Goal: Task Accomplishment & Management: Use online tool/utility

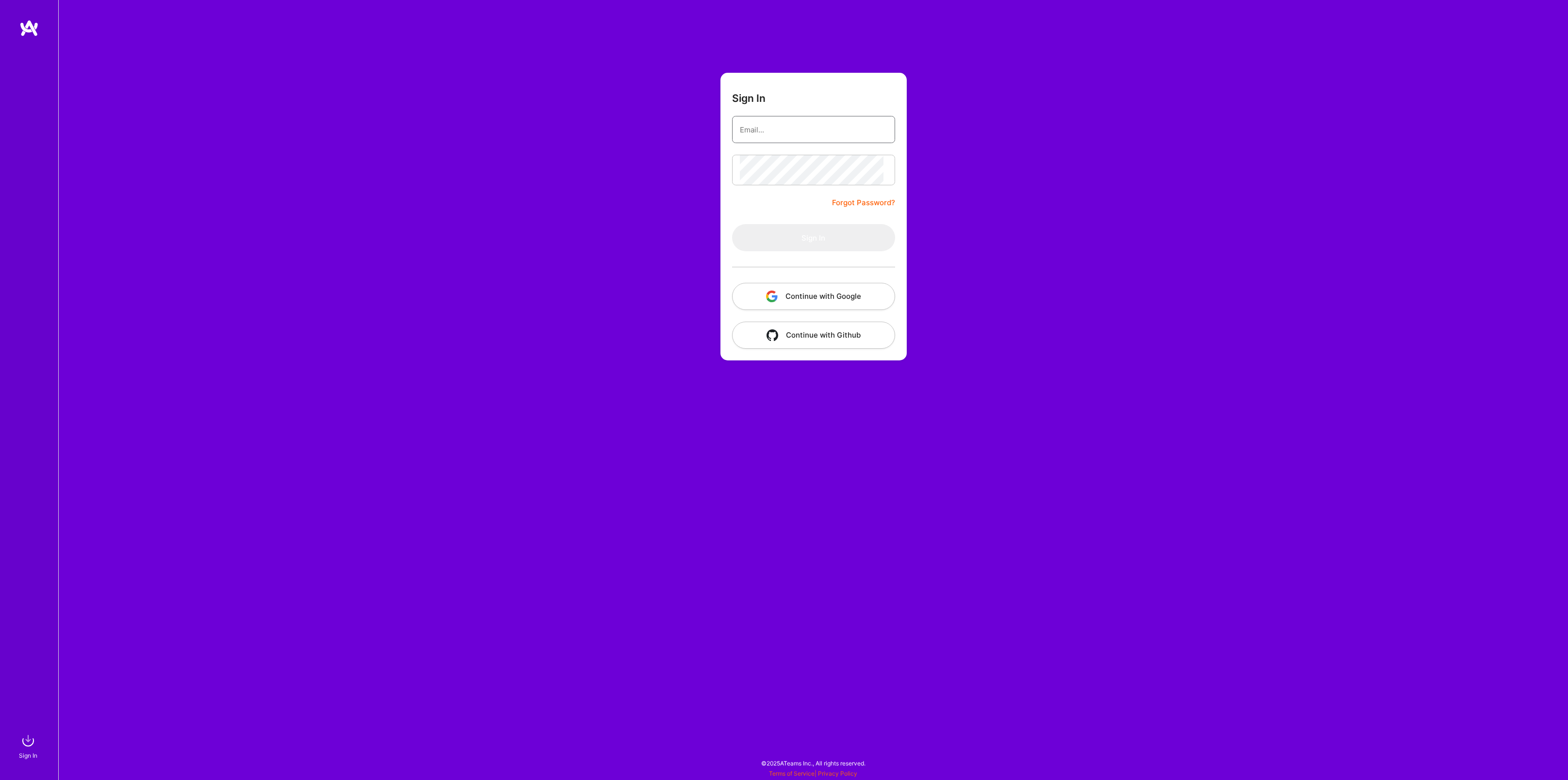
type input "[PERSON_NAME][EMAIL_ADDRESS][DOMAIN_NAME]"
click at [814, 251] on button "Sign In" at bounding box center [814, 237] width 163 height 27
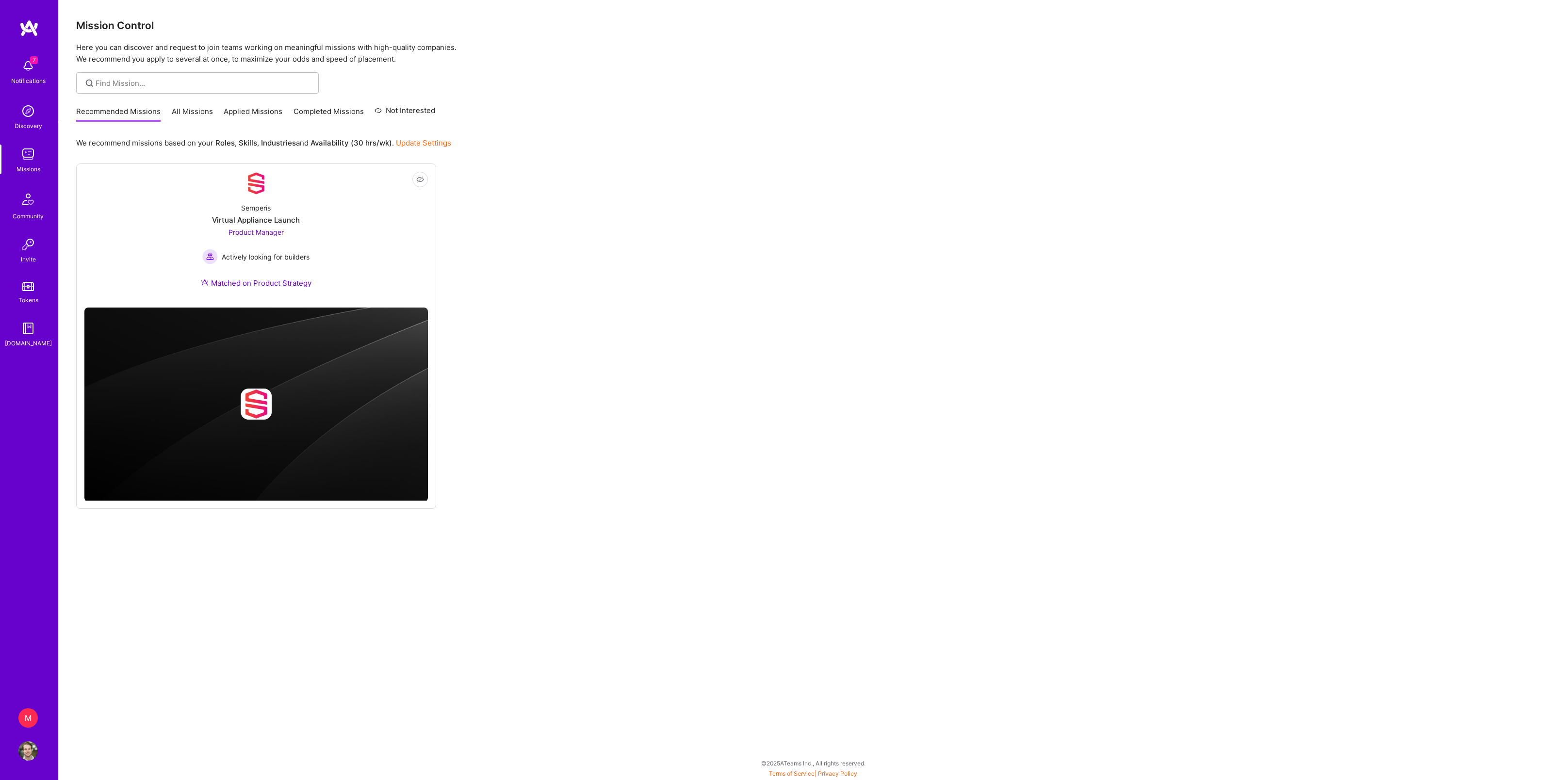
click at [17, 72] on div "7 Notifications" at bounding box center [28, 71] width 60 height 34
click at [23, 65] on div "7 Notifications Discovery Missions Community Invite Tokens [DOMAIN_NAME]" at bounding box center [29, 201] width 58 height 294
click at [33, 723] on div "M" at bounding box center [28, 718] width 19 height 19
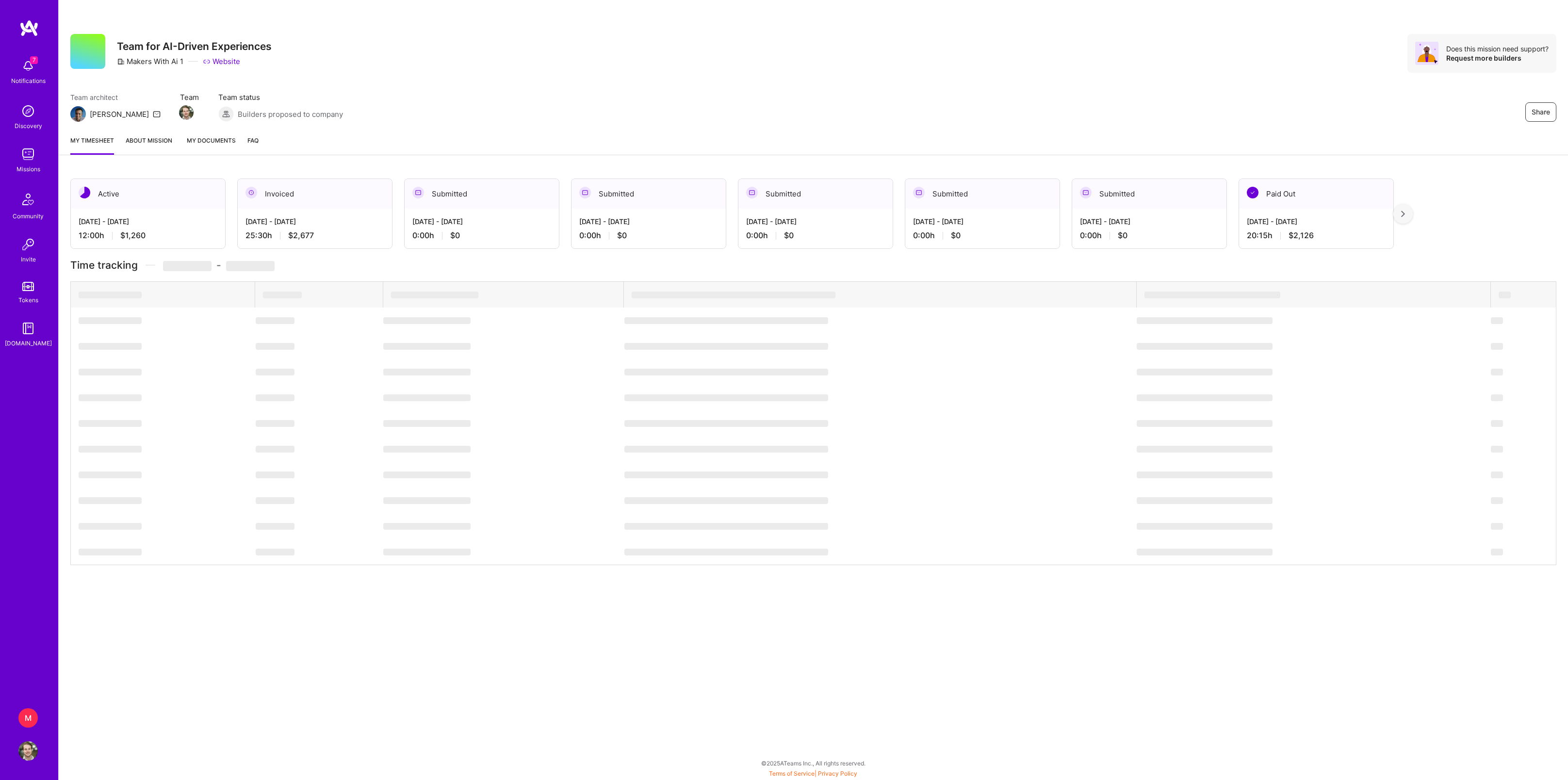
click at [81, 0] on div "Share Team for AI-Driven Experiences Makers With Ai 1 Website Does this mission…" at bounding box center [813, 64] width 1510 height 127
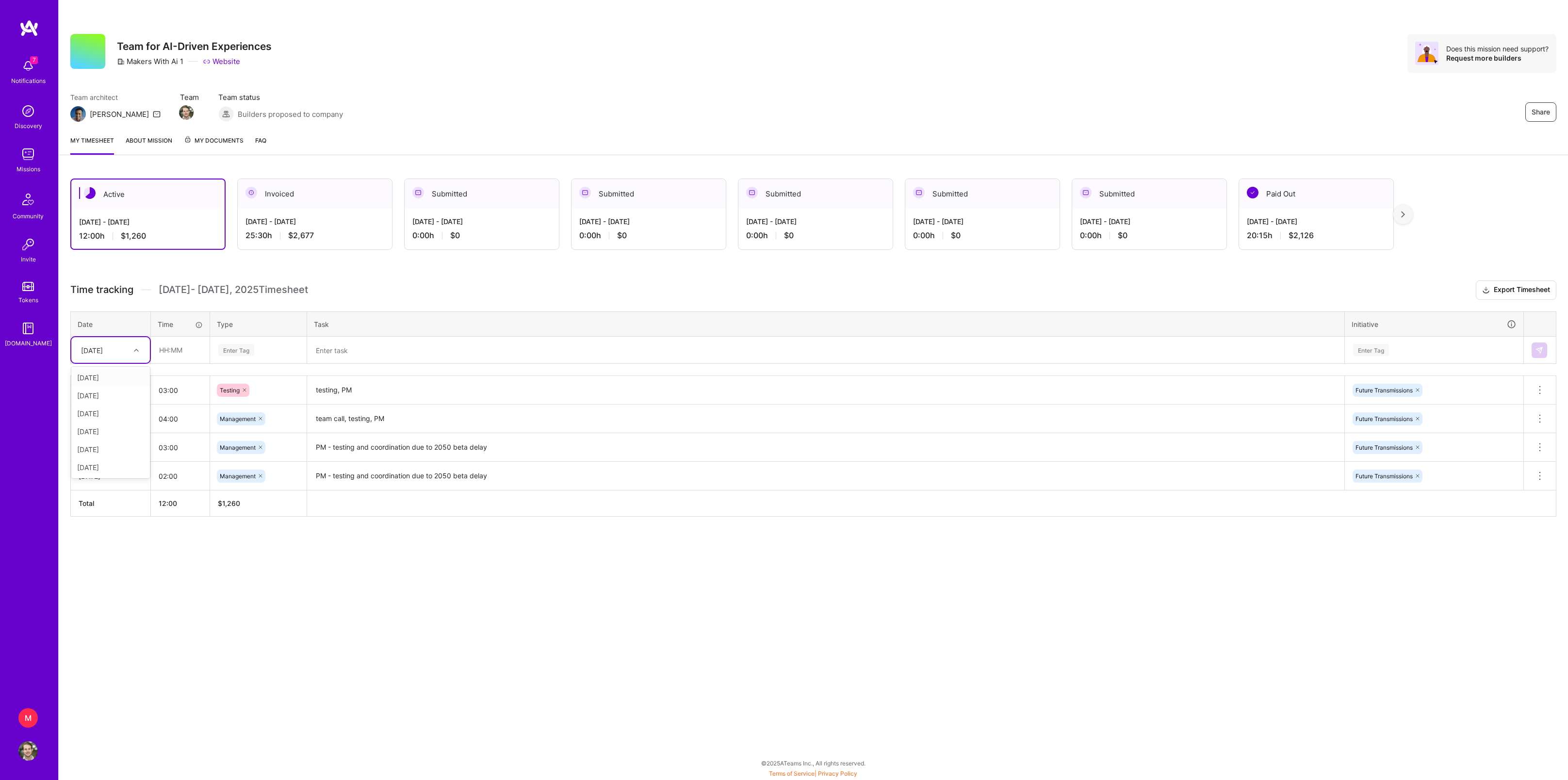
click at [130, 357] on div at bounding box center [137, 351] width 15 height 12
click at [110, 459] on div "[DATE]" at bounding box center [111, 450] width 79 height 18
click at [164, 363] on input "text" at bounding box center [180, 350] width 58 height 26
type input "04:00"
click at [261, 503] on span "Management" at bounding box center [238, 496] width 46 height 13
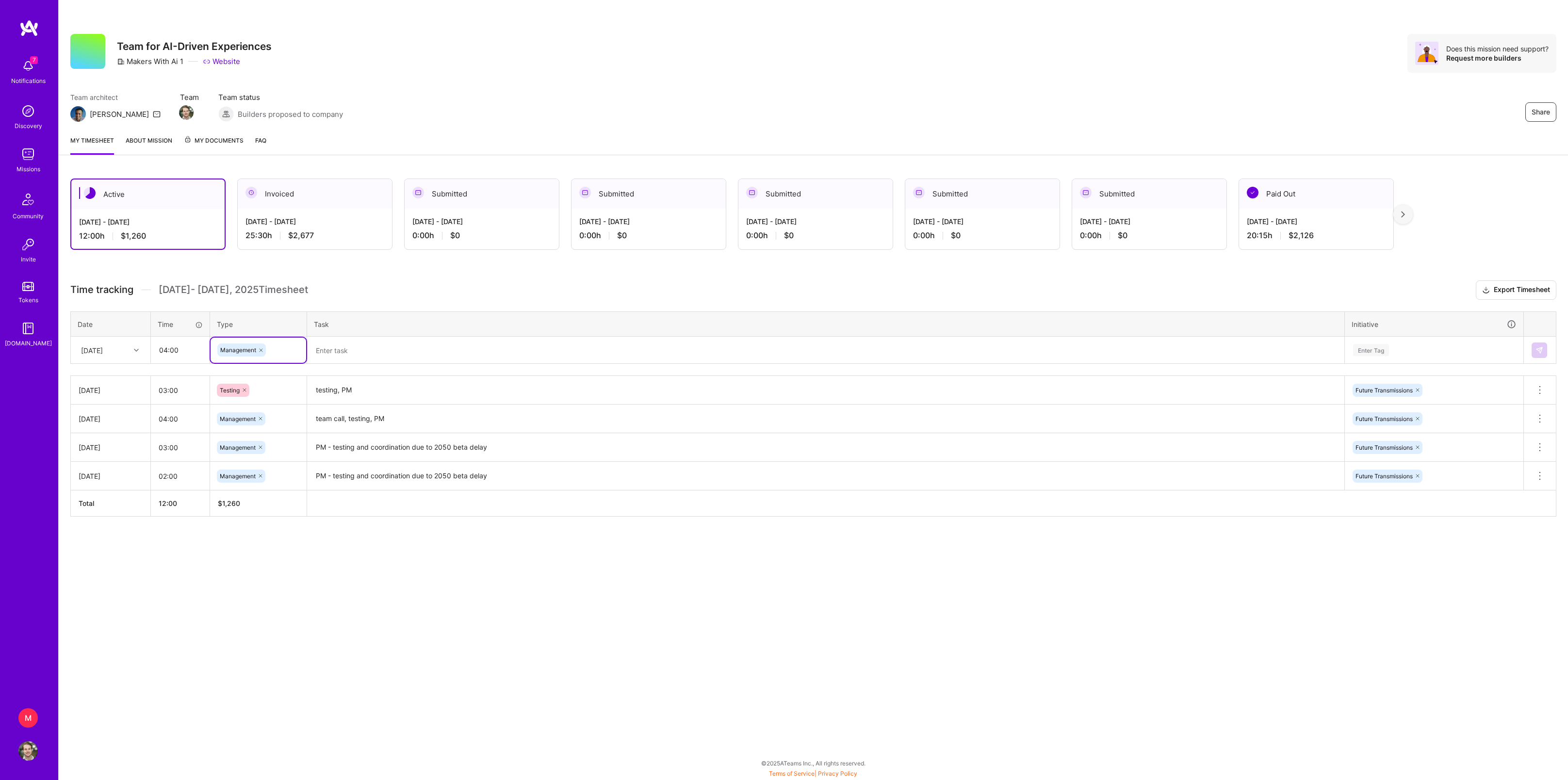
click at [373, 363] on textarea at bounding box center [825, 350] width 1035 height 25
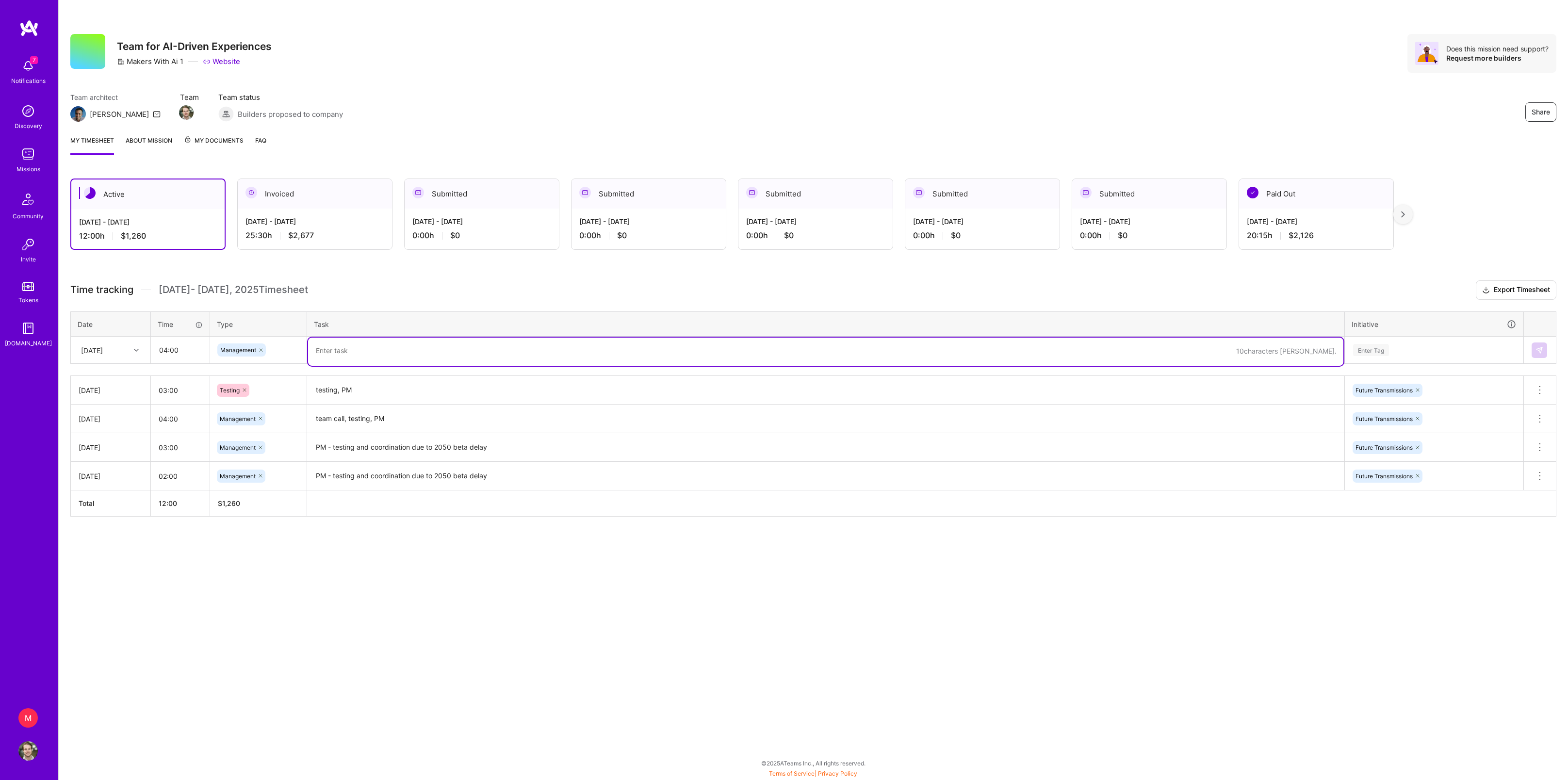
paste textarea "vapi testing, agent config"
type textarea "vapi testing, agent config"
click at [1375, 360] on div "Enter Tag" at bounding box center [1434, 350] width 178 height 25
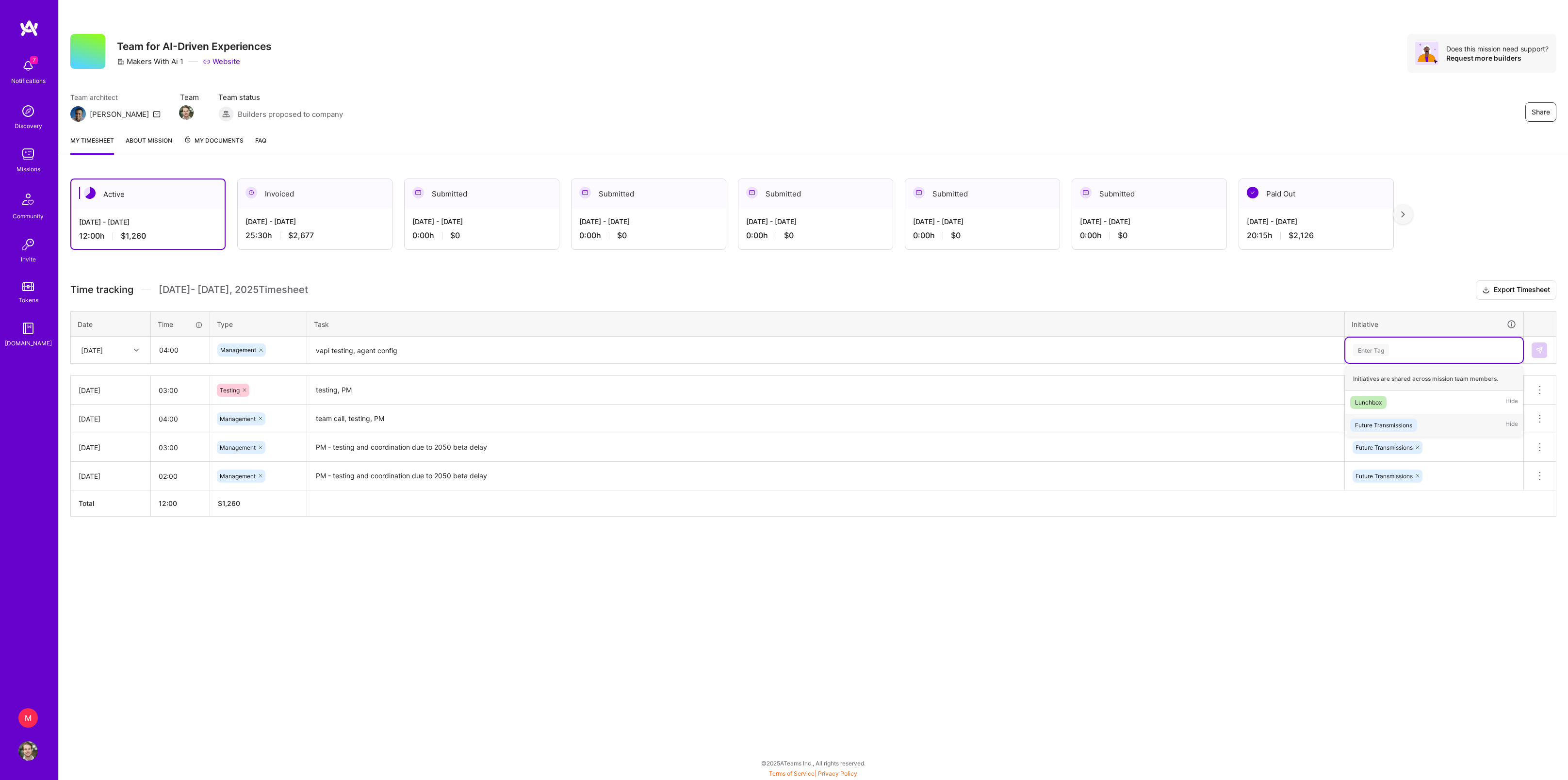
click at [1383, 432] on span "Future Transmissions" at bounding box center [1384, 425] width 67 height 13
click at [1538, 354] on img at bounding box center [1539, 350] width 8 height 8
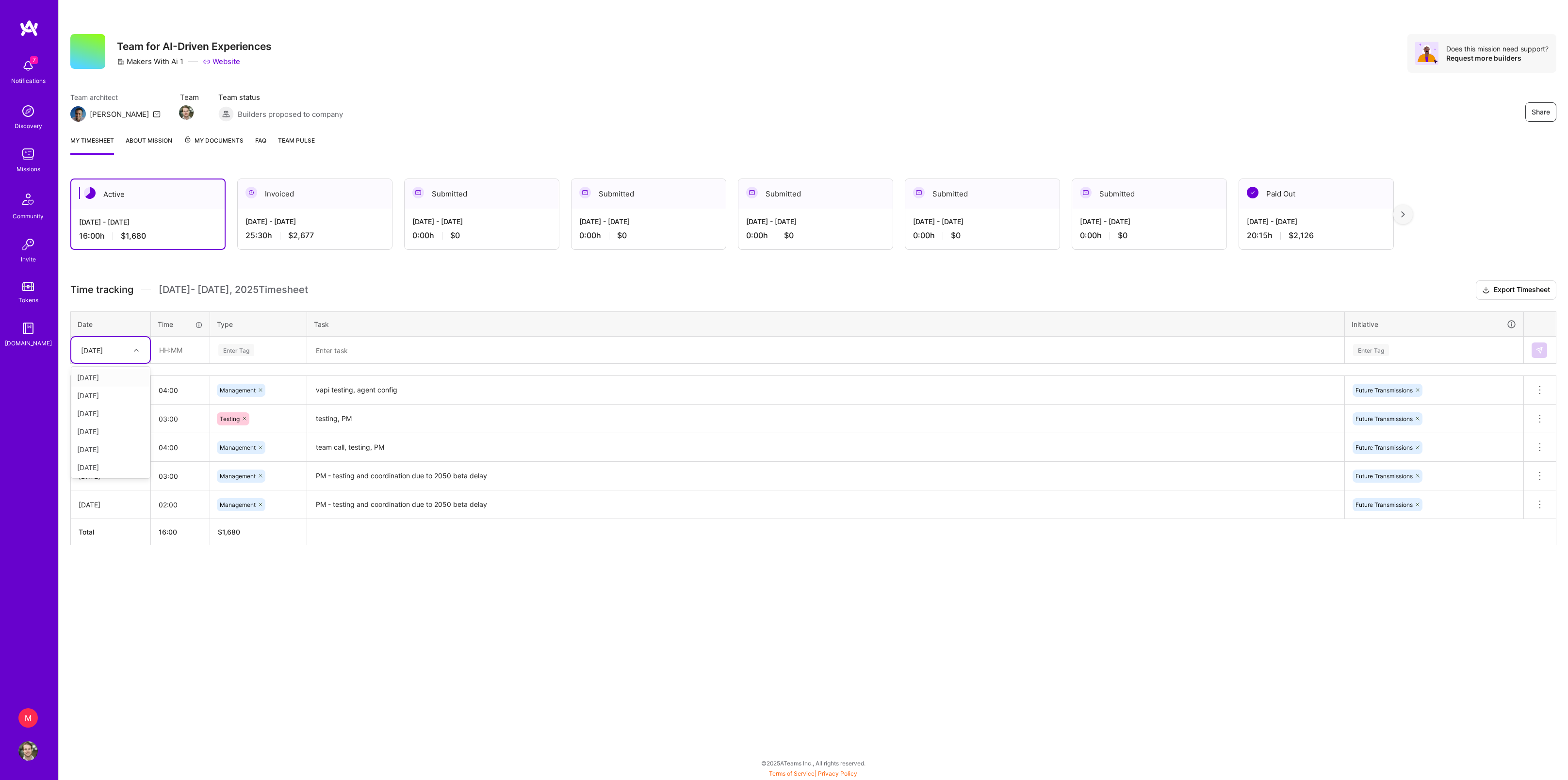
click at [117, 359] on div "[DATE]" at bounding box center [111, 350] width 79 height 26
click at [112, 459] on div "[DATE]" at bounding box center [111, 450] width 79 height 18
click at [166, 363] on input "text" at bounding box center [180, 350] width 58 height 26
type input "04:00"
click at [256, 503] on span "Management" at bounding box center [238, 496] width 46 height 13
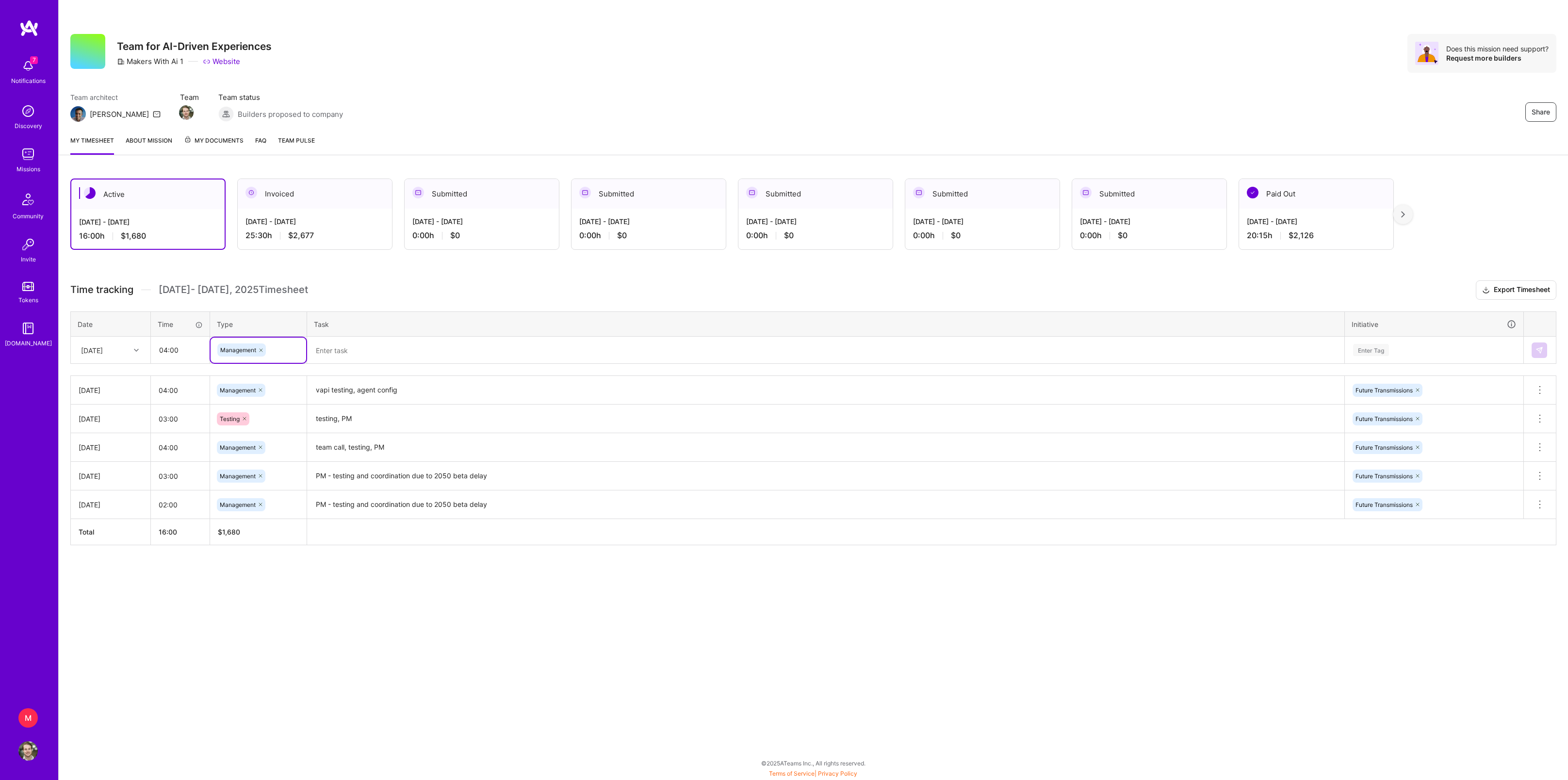
click at [372, 363] on textarea at bounding box center [825, 350] width 1035 height 26
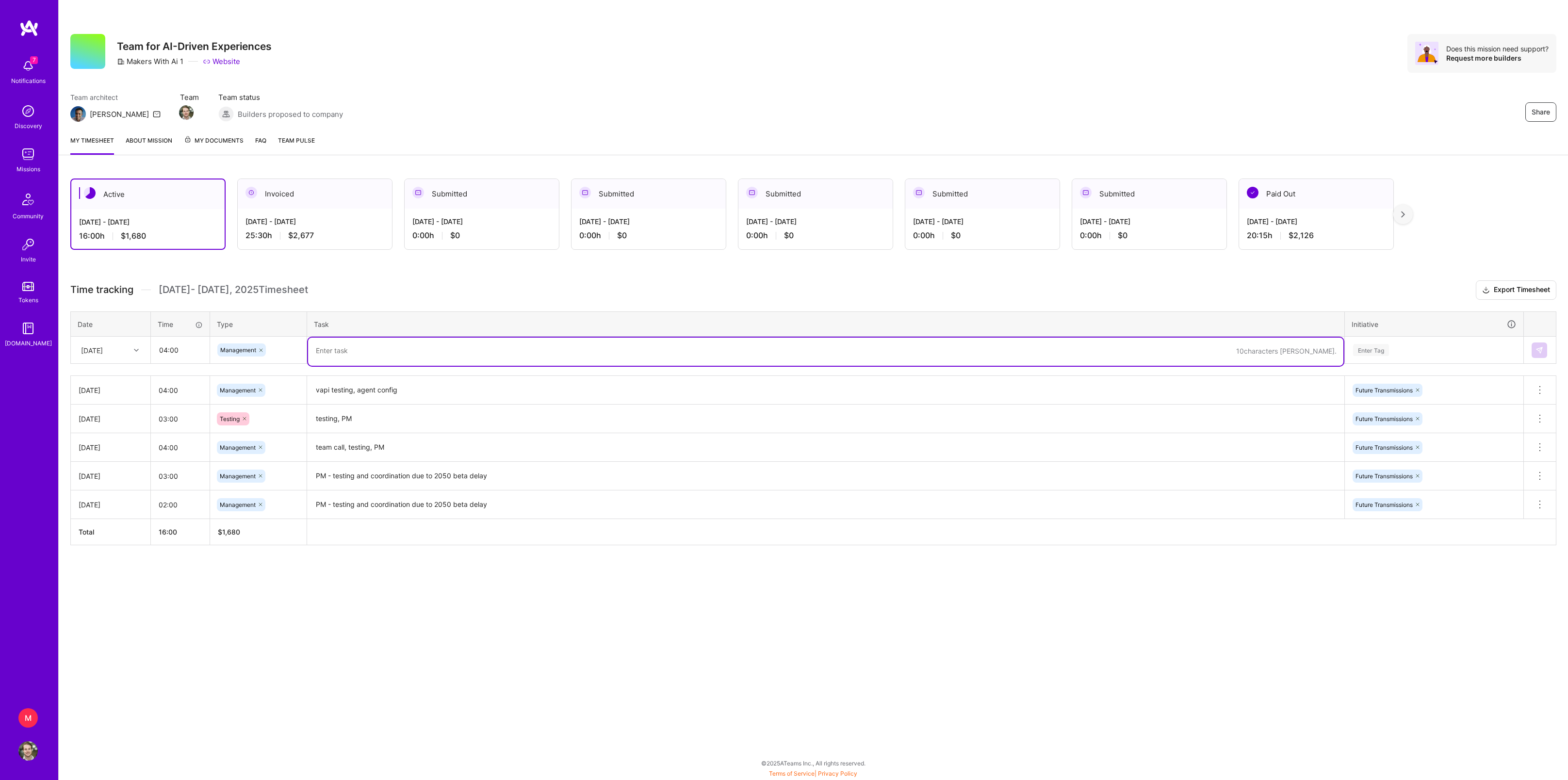
paste textarea "team call, vapi testing, agent config"
type textarea "team call, vapi testing, agent config"
click at [1426, 356] on div "Enter Tag" at bounding box center [1433, 351] width 164 height 12
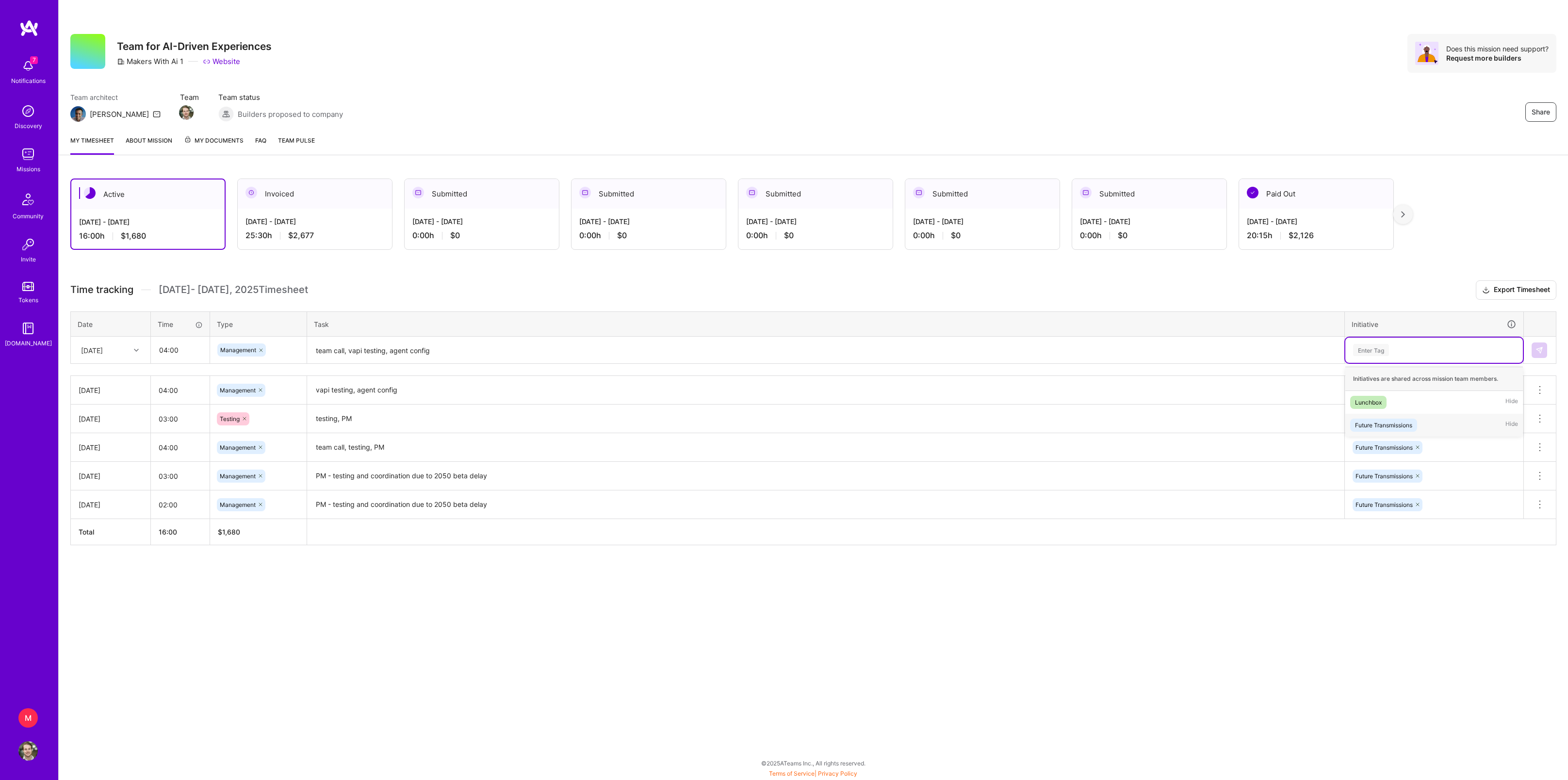
click at [1408, 430] on div "Future Transmissions" at bounding box center [1384, 426] width 58 height 11
click at [1539, 358] on button at bounding box center [1540, 351] width 16 height 16
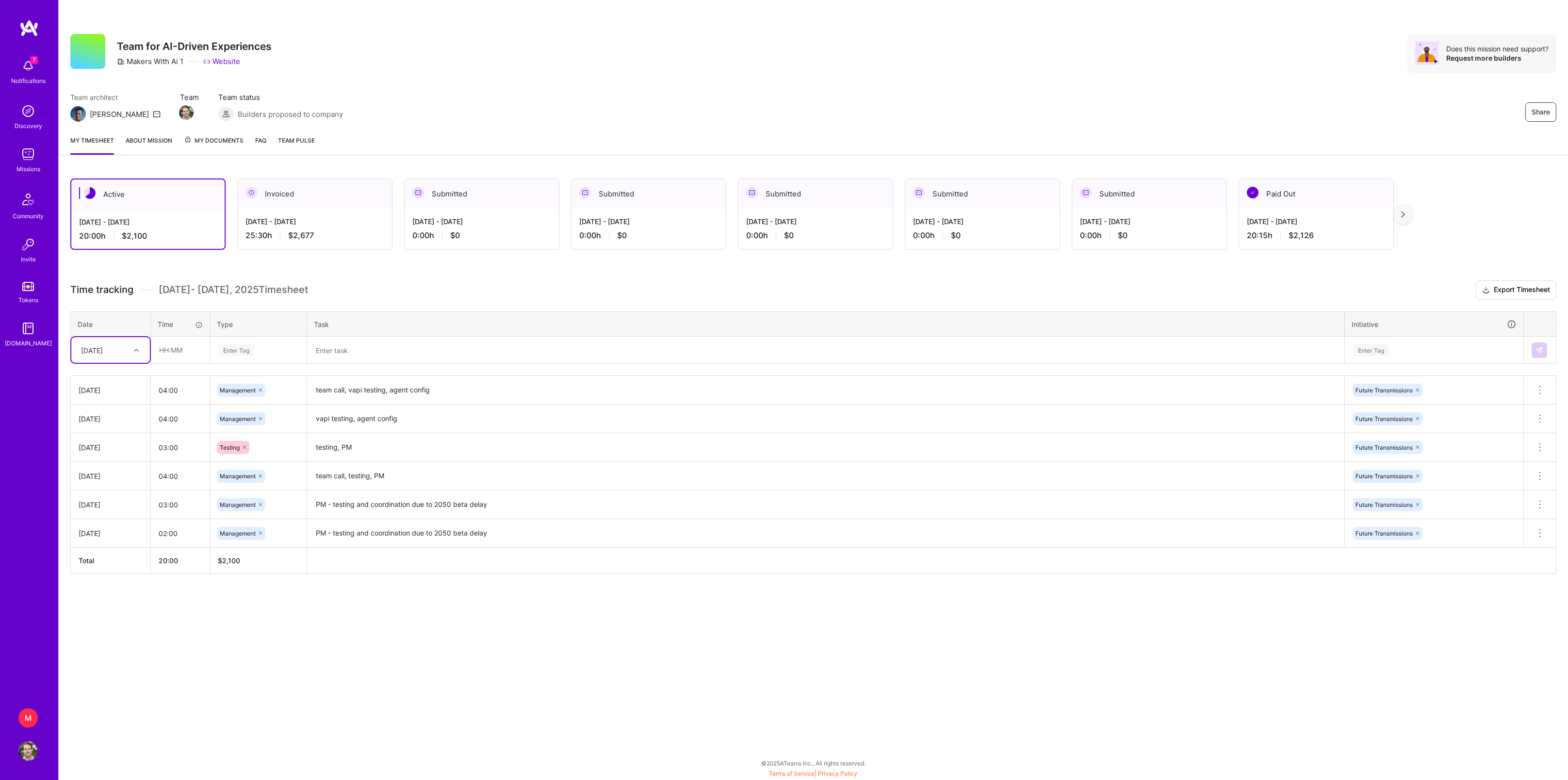
click at [138, 357] on div at bounding box center [137, 351] width 15 height 12
click at [105, 476] on div "[DATE]" at bounding box center [111, 467] width 79 height 18
click at [165, 363] on input "text" at bounding box center [180, 350] width 58 height 26
type input "04:00"
click at [251, 358] on div "Enter Tag" at bounding box center [236, 350] width 36 height 15
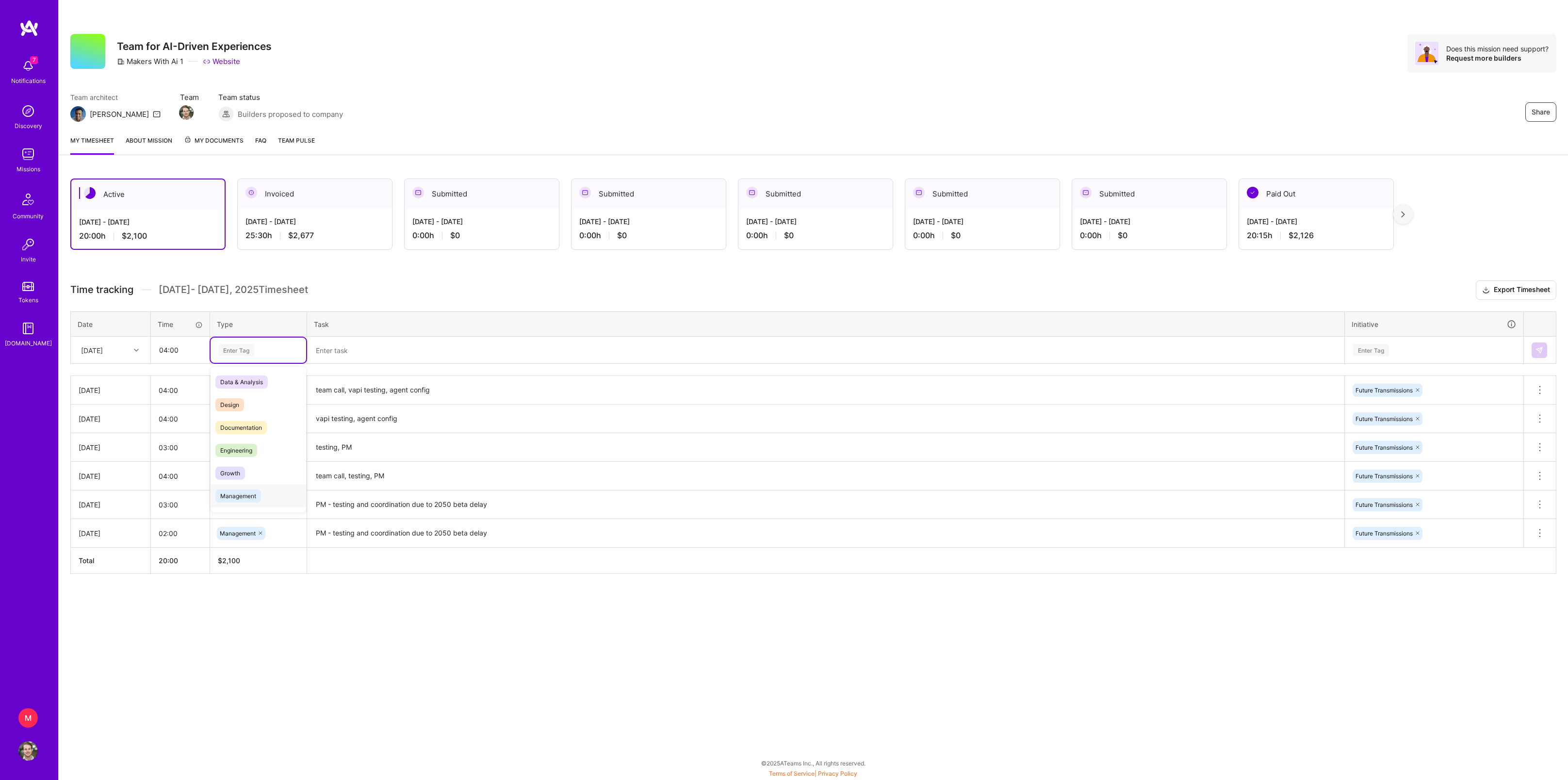
click at [247, 503] on span "Management" at bounding box center [238, 496] width 46 height 13
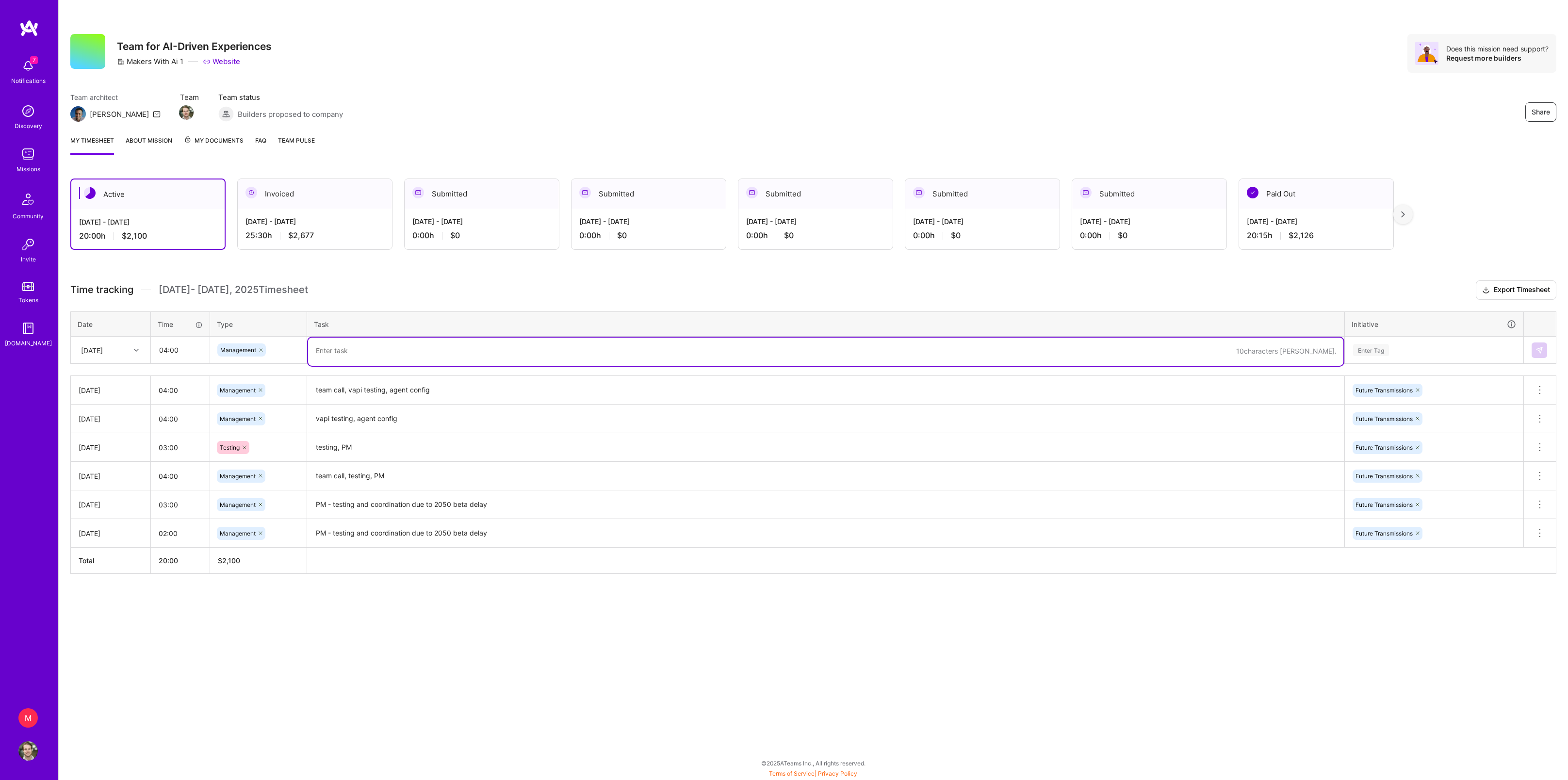
click at [351, 366] on textarea at bounding box center [825, 351] width 1035 height 28
paste textarea "testing, prompt engineering, 4 agent beta delivery"
type textarea "testing, prompt engineering, 4 agent beta delivery"
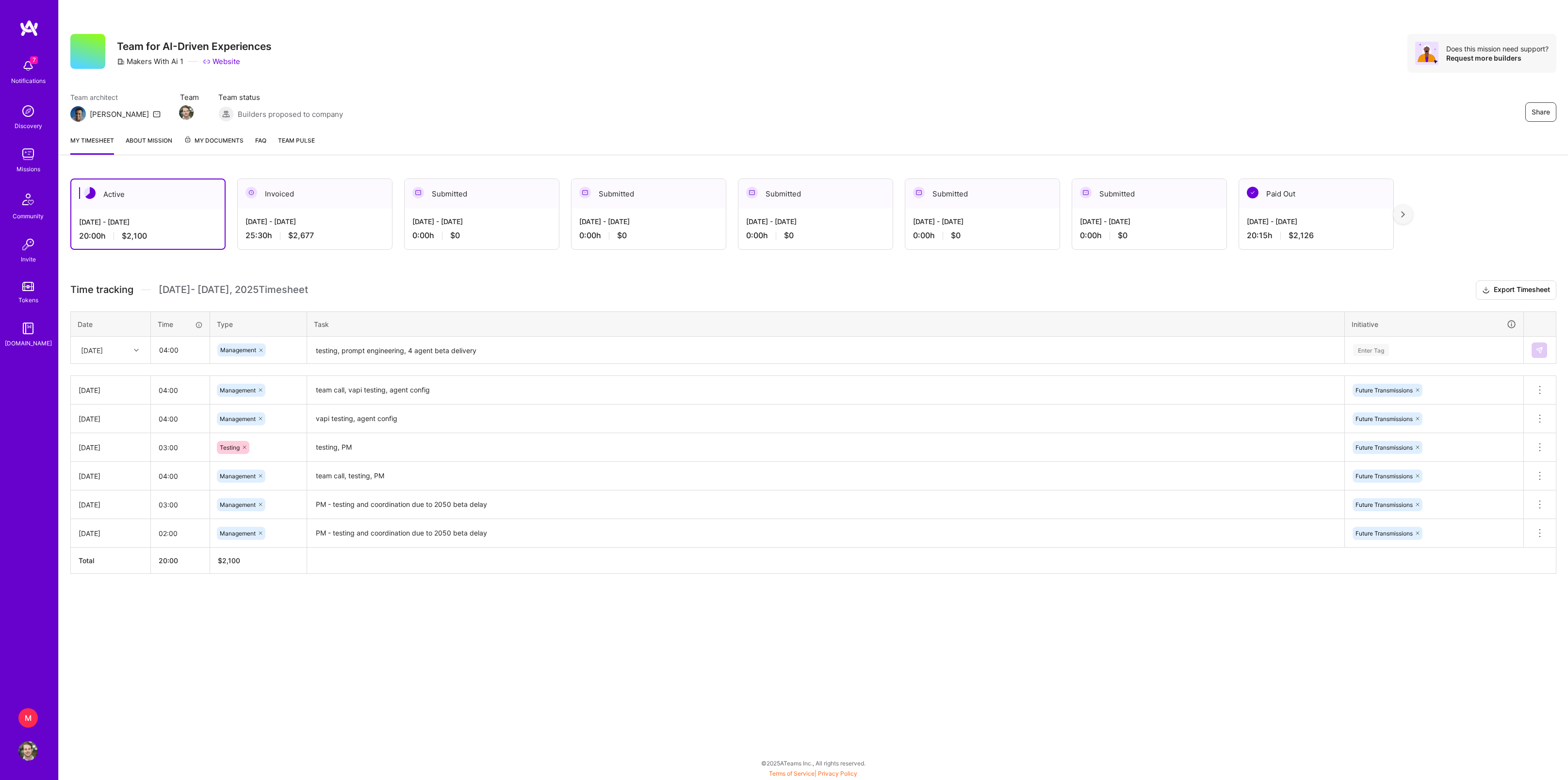
click at [562, 292] on div "Active [DATE] - [DATE] 20:00 h $2,100 Invoiced [DATE] - [DATE] 25:30 h $2,677 S…" at bounding box center [813, 394] width 1510 height 454
click at [1366, 358] on div "Enter Tag" at bounding box center [1371, 350] width 36 height 15
click at [1396, 430] on div "Future Transmissions" at bounding box center [1384, 426] width 58 height 11
click at [1537, 354] on img at bounding box center [1539, 350] width 8 height 8
